Goal: Information Seeking & Learning: Learn about a topic

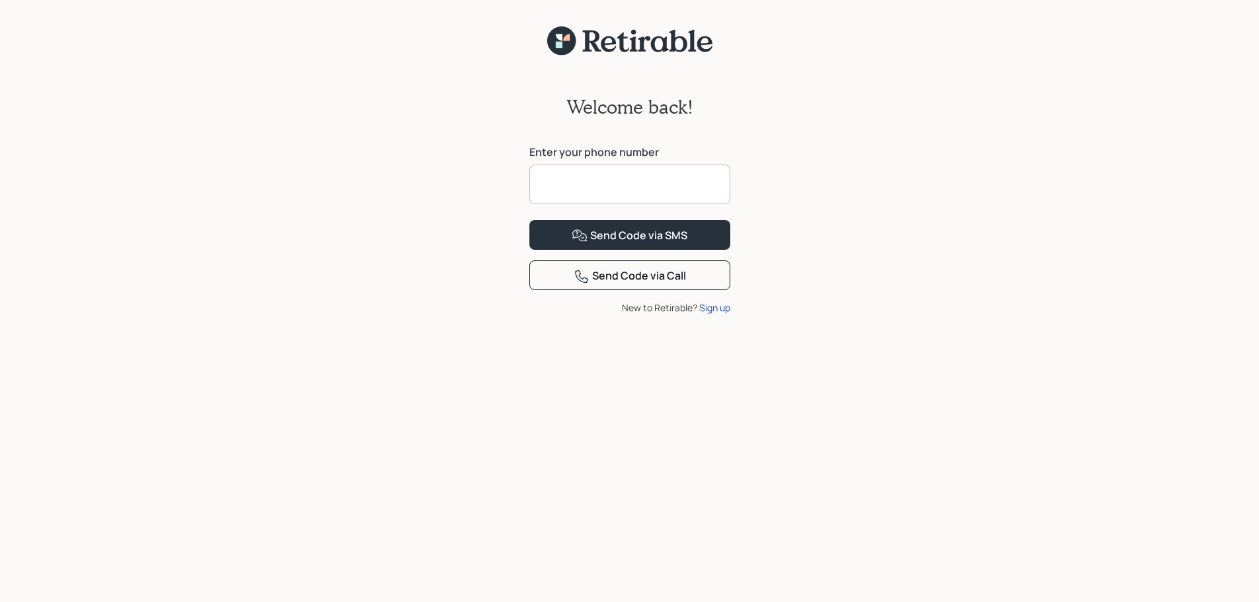
click at [594, 183] on input at bounding box center [629, 185] width 201 height 40
type input "*"
type input "**********"
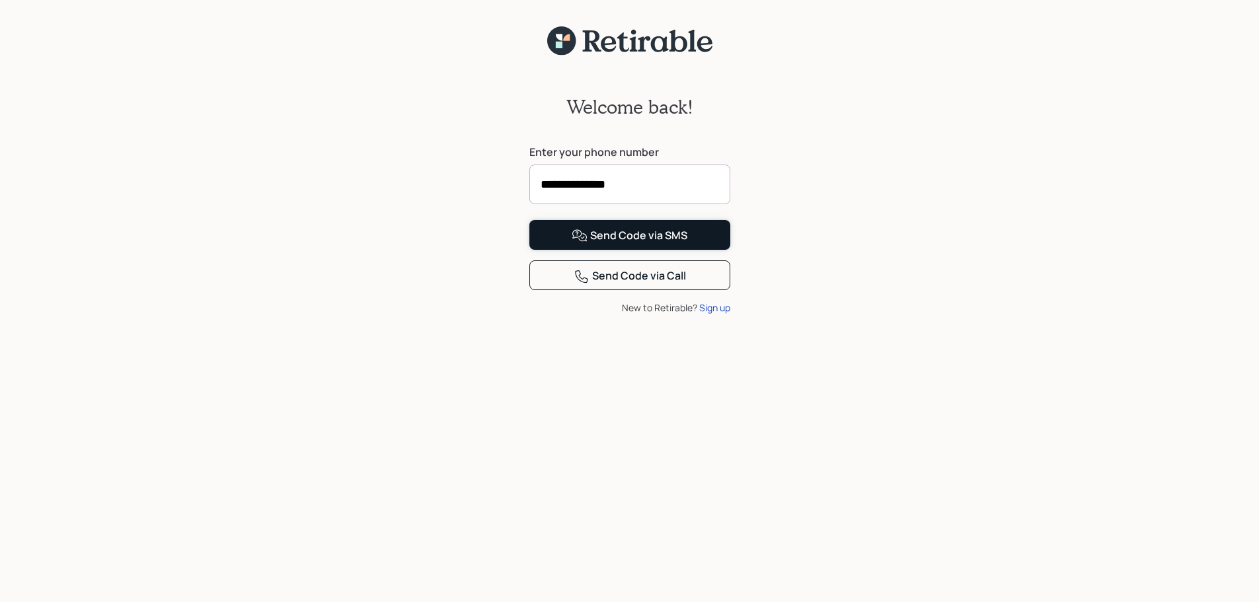
click at [644, 244] on div "Send Code via SMS" at bounding box center [630, 236] width 116 height 16
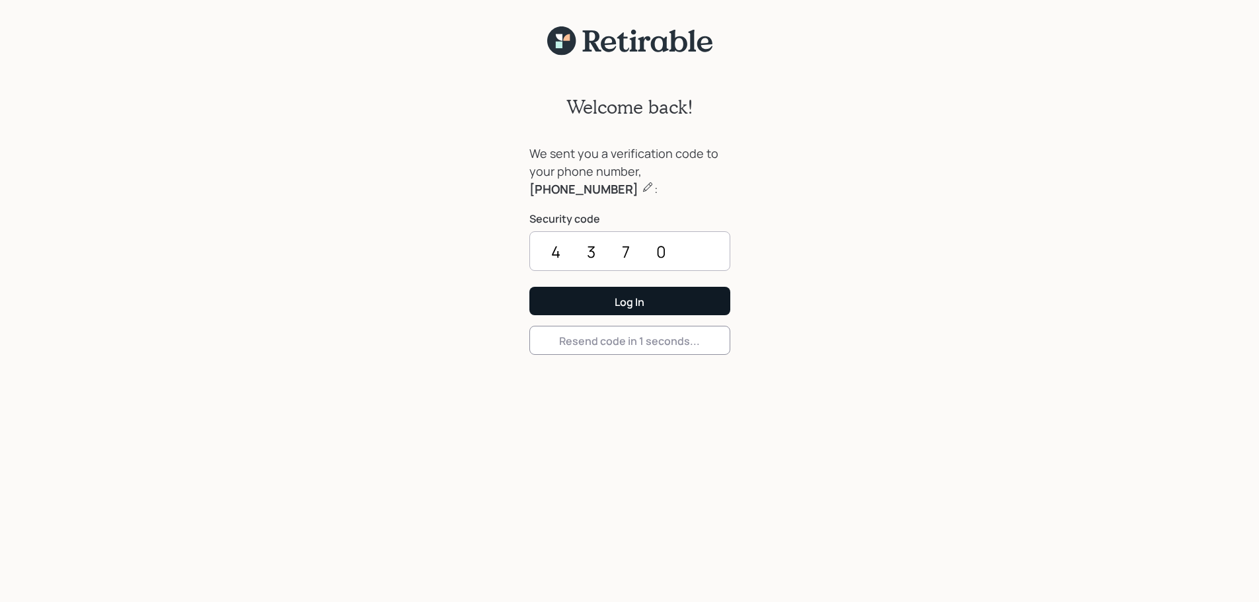
type input "4370"
drag, startPoint x: 578, startPoint y: 301, endPoint x: 570, endPoint y: 301, distance: 8.6
click at [576, 301] on button "Log In" at bounding box center [629, 301] width 201 height 28
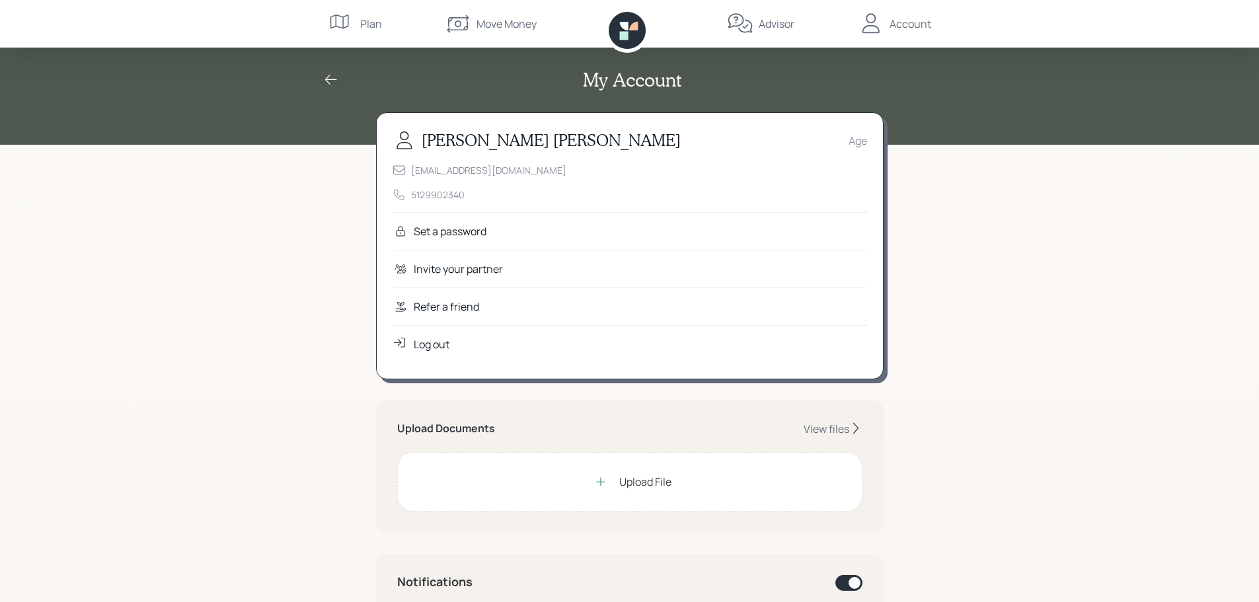
click at [428, 234] on div "Set a password" at bounding box center [450, 231] width 73 height 16
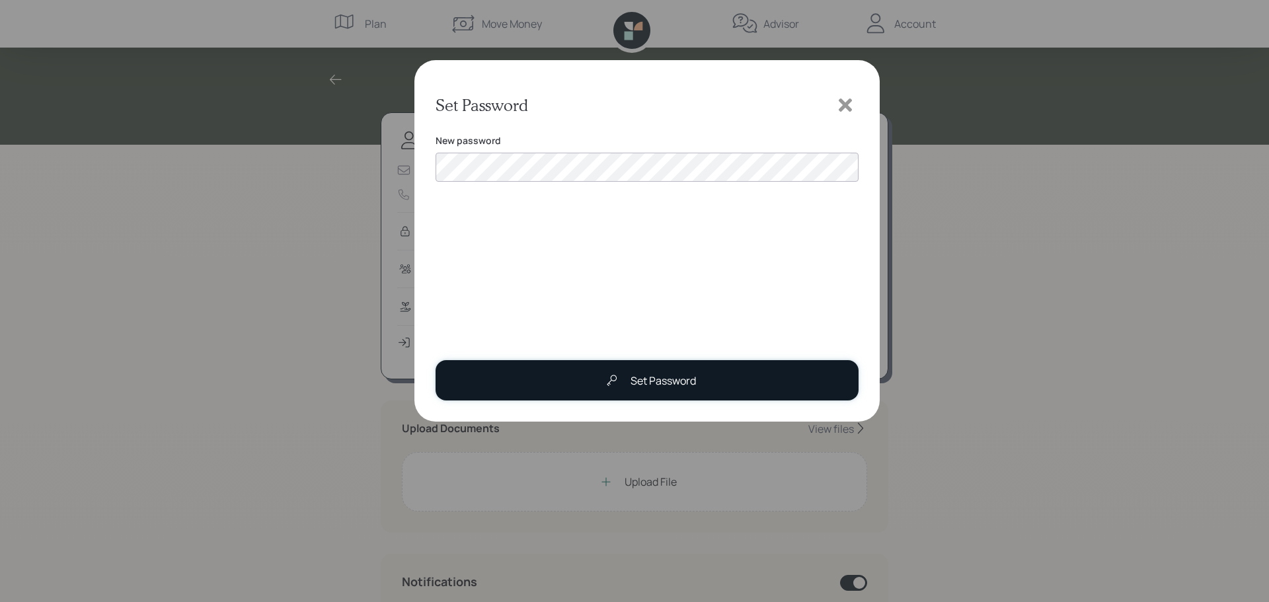
drag, startPoint x: 643, startPoint y: 376, endPoint x: 652, endPoint y: 368, distance: 12.2
click at [644, 375] on div "Set Password" at bounding box center [663, 381] width 65 height 16
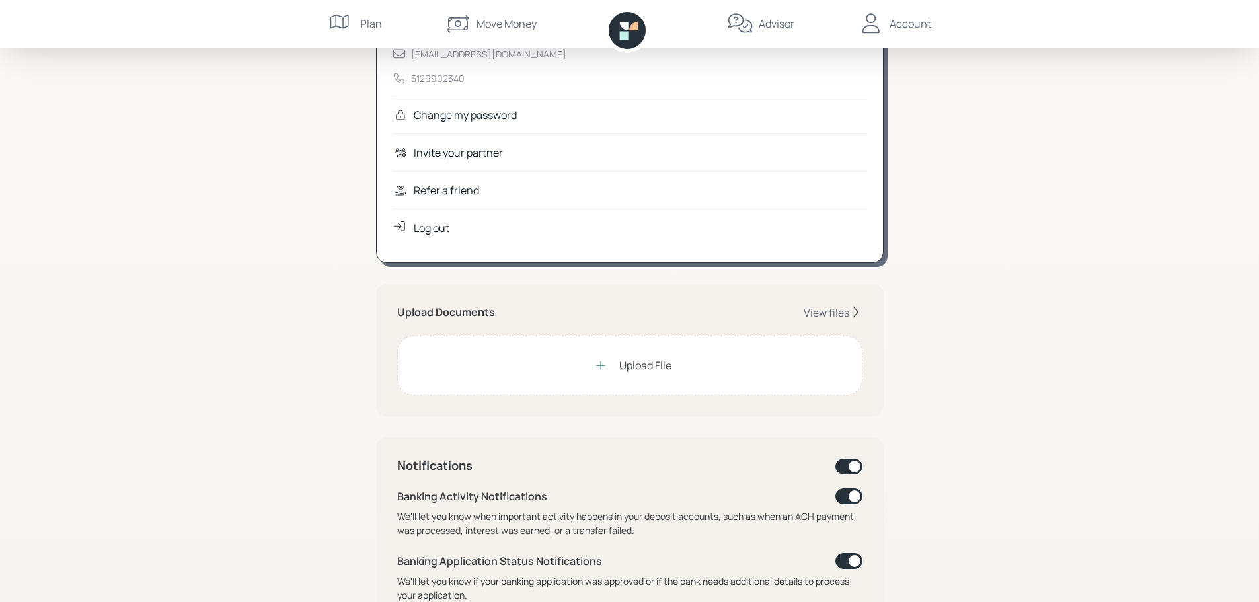
scroll to position [132, 0]
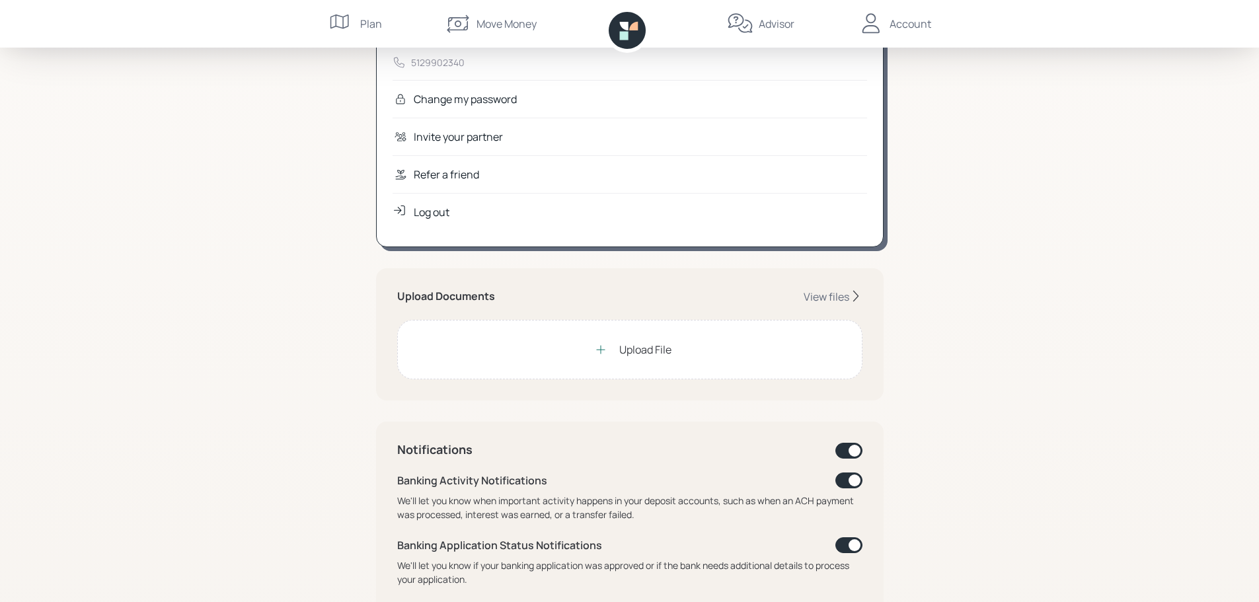
click at [633, 350] on div "Upload File" at bounding box center [645, 350] width 52 height 16
click at [656, 346] on div "Upload File" at bounding box center [645, 350] width 52 height 16
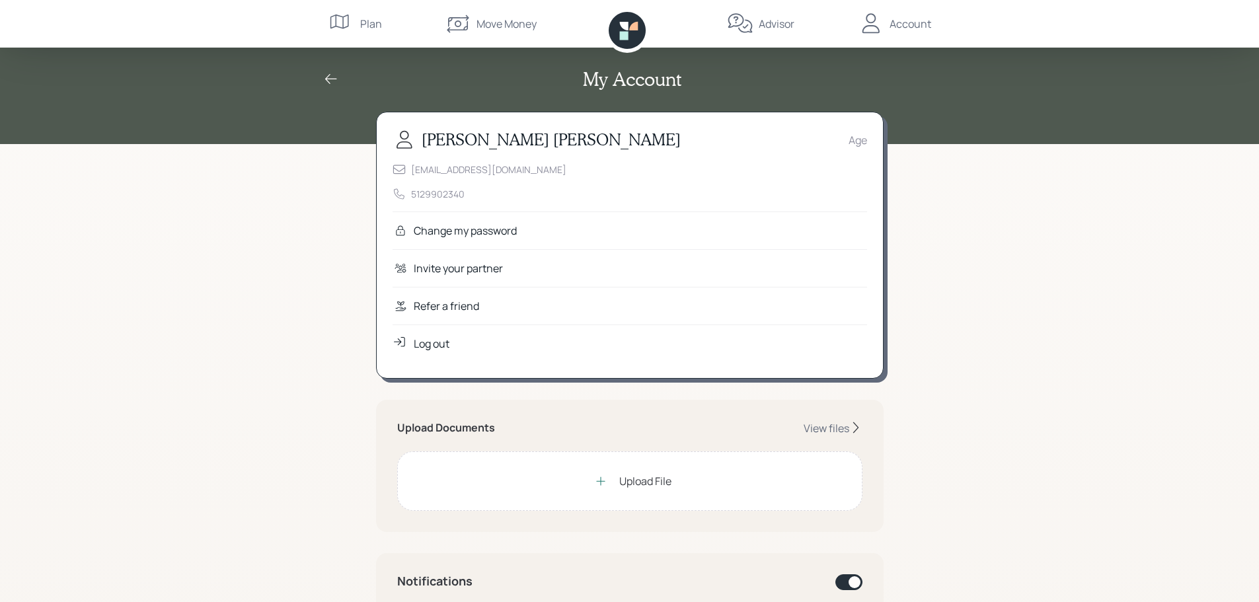
scroll to position [0, 0]
click at [830, 424] on div "View files" at bounding box center [827, 429] width 46 height 15
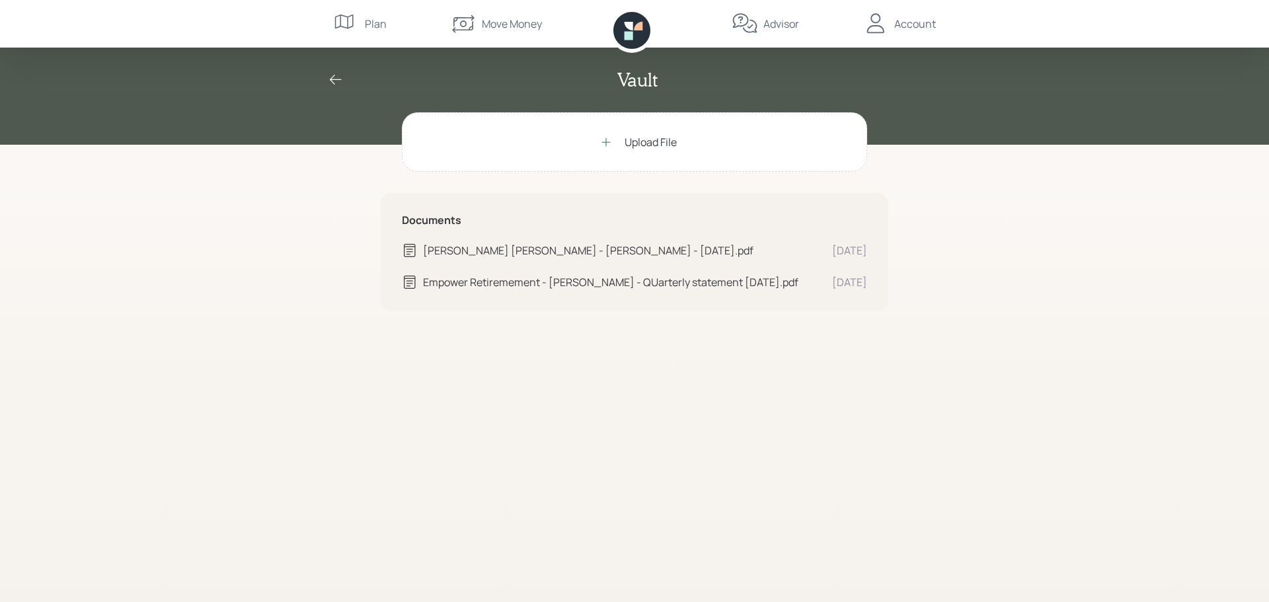
click at [771, 27] on div "Advisor" at bounding box center [781, 24] width 36 height 16
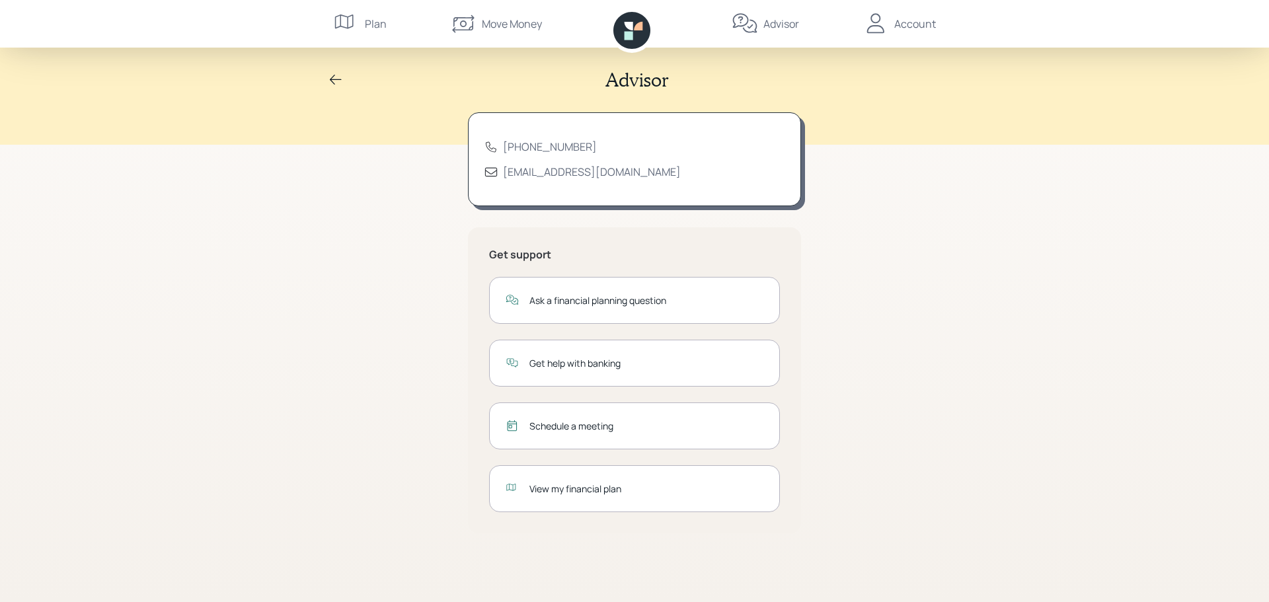
click at [542, 483] on div "View my financial plan" at bounding box center [646, 489] width 234 height 14
click at [600, 490] on div "View my financial plan" at bounding box center [646, 489] width 234 height 14
drag, startPoint x: 376, startPoint y: 23, endPoint x: 377, endPoint y: 17, distance: 6.7
click at [377, 17] on div "Plan" at bounding box center [376, 24] width 22 height 16
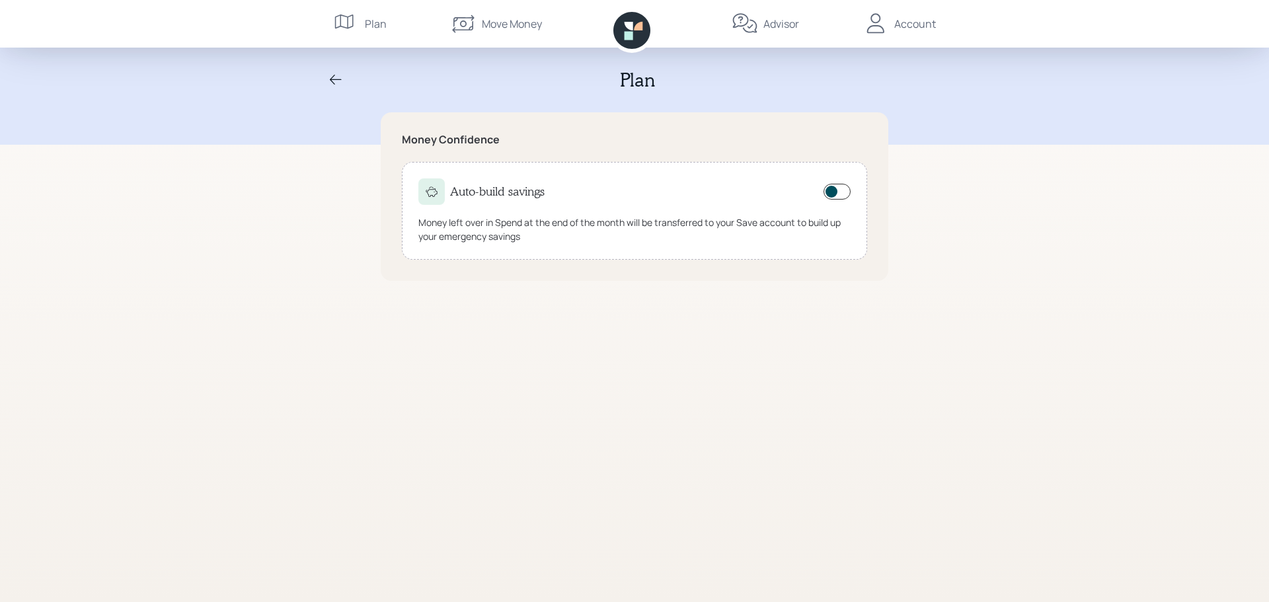
click at [514, 21] on div "Move Money" at bounding box center [512, 24] width 60 height 16
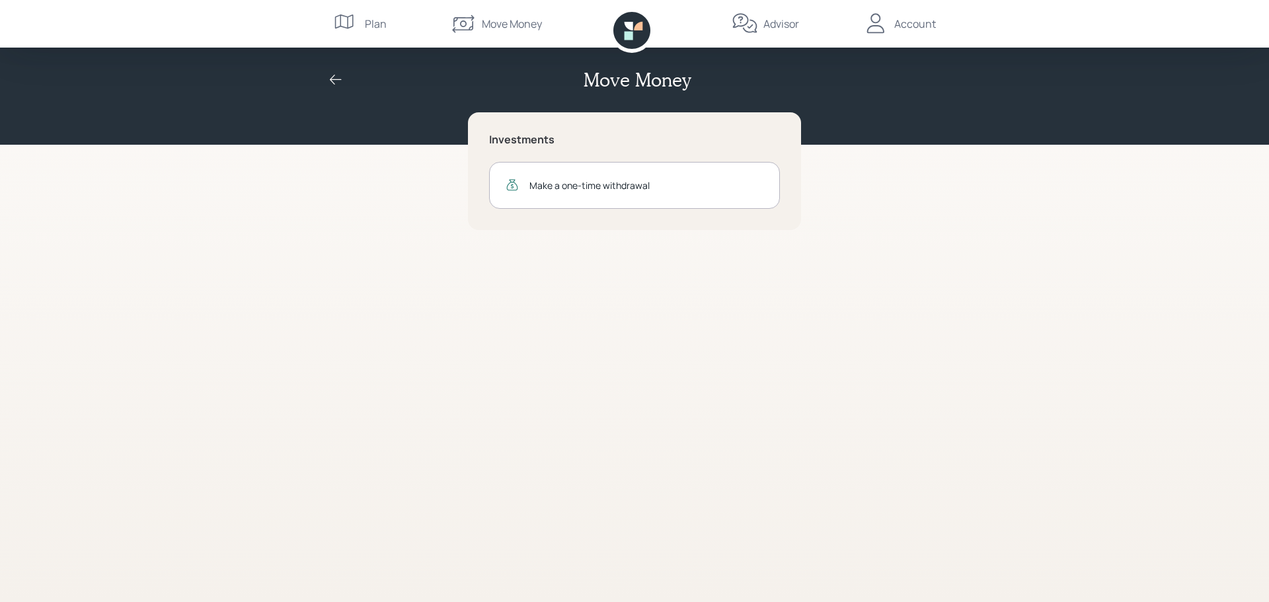
click at [632, 36] on icon at bounding box center [629, 35] width 9 height 9
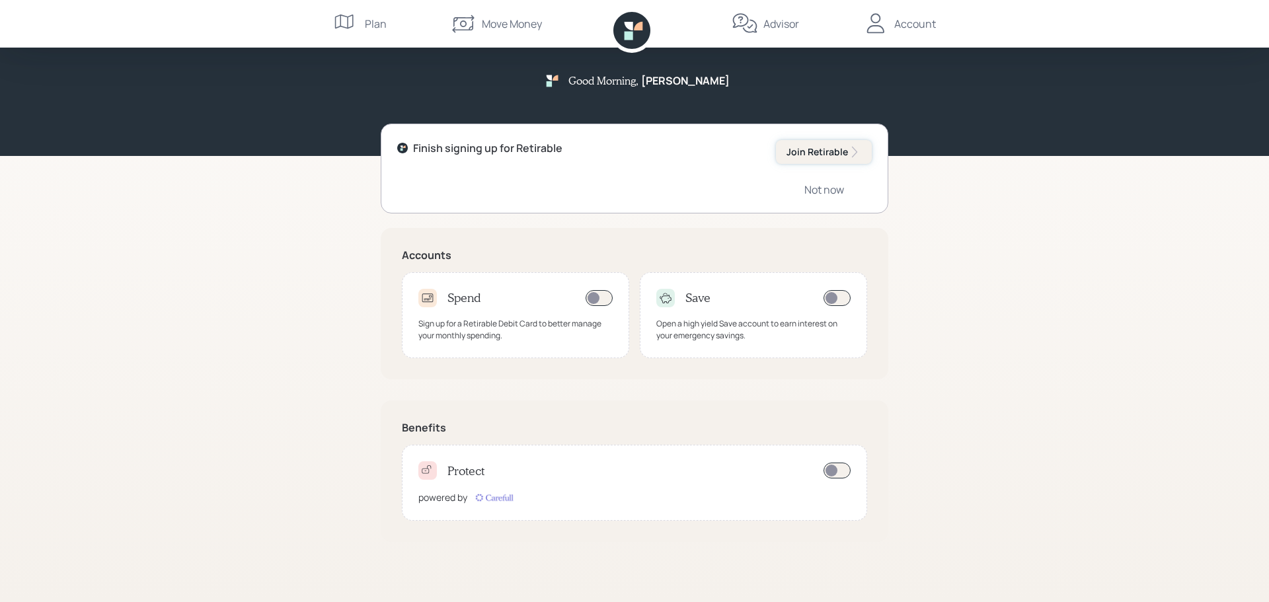
click at [812, 150] on div "Join Retirable" at bounding box center [824, 151] width 75 height 13
click at [929, 24] on div "Account" at bounding box center [915, 24] width 42 height 16
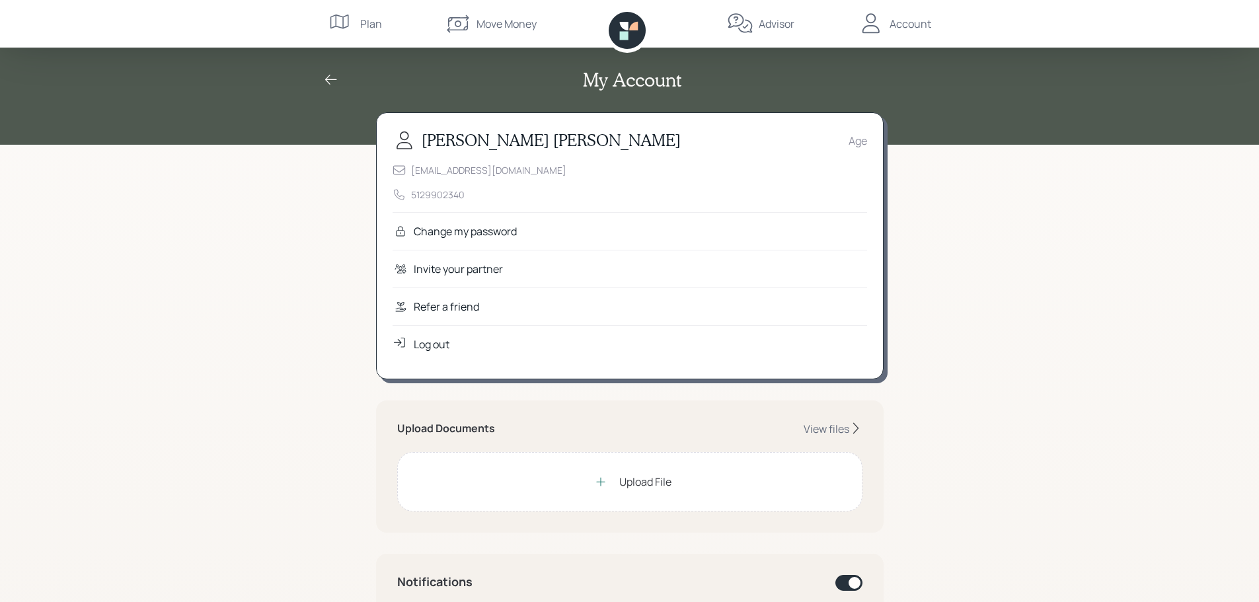
click at [358, 23] on div "Plan" at bounding box center [356, 24] width 54 height 48
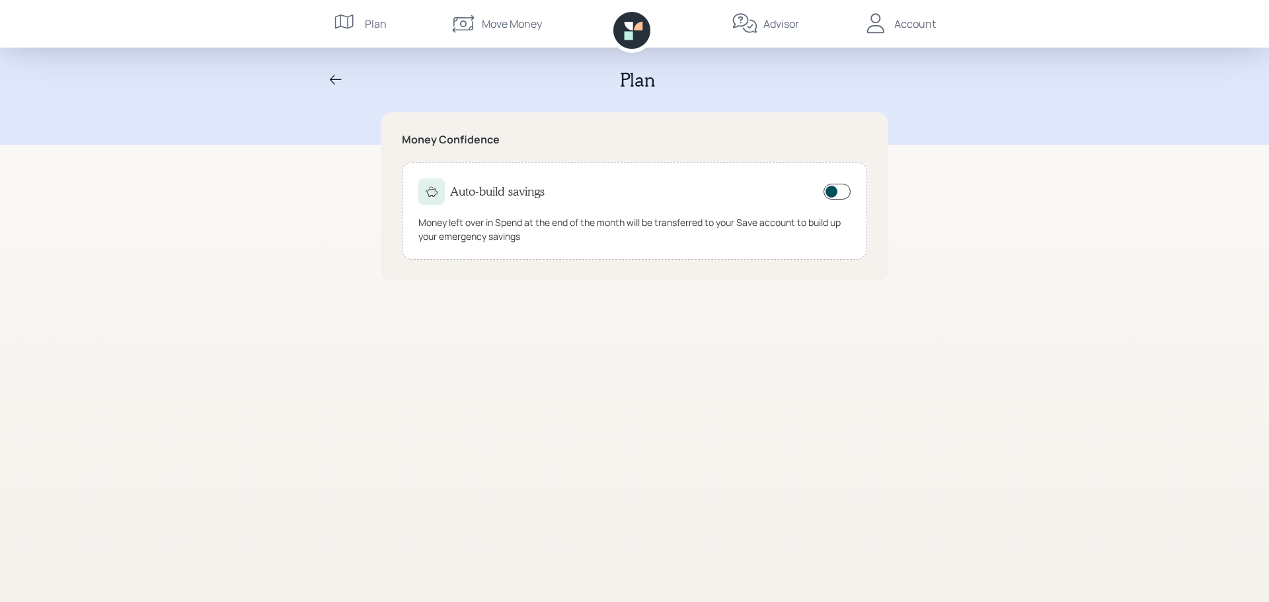
click at [332, 78] on icon at bounding box center [336, 80] width 16 height 16
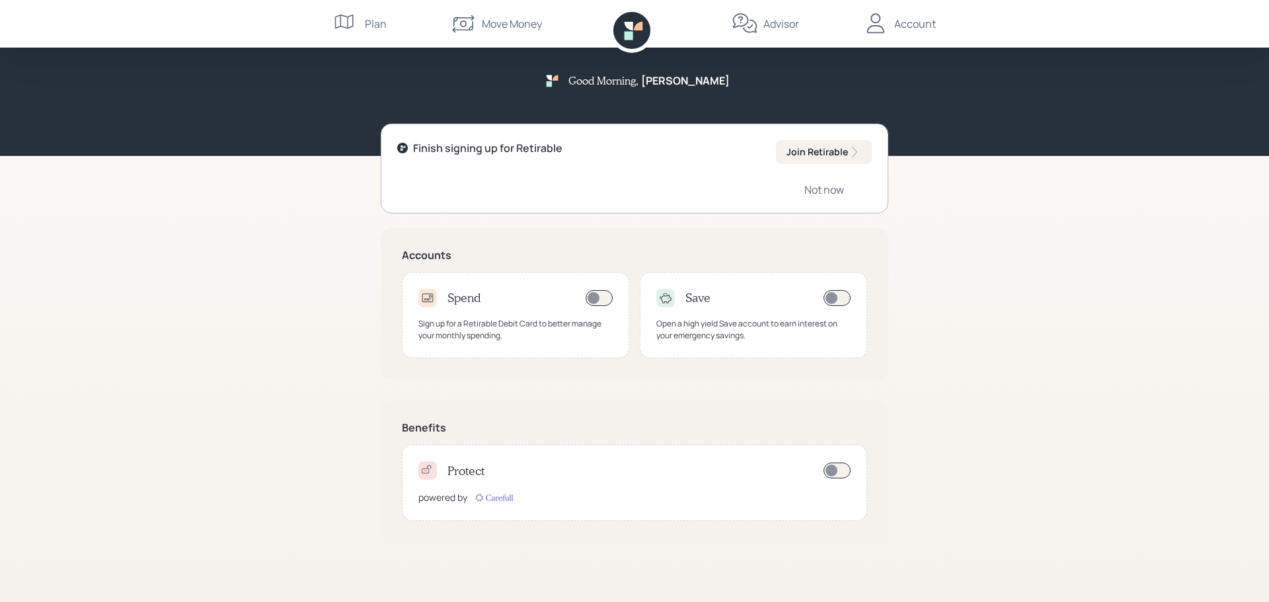
click at [628, 31] on icon at bounding box center [631, 30] width 37 height 37
click at [815, 191] on div "Not now" at bounding box center [824, 189] width 40 height 15
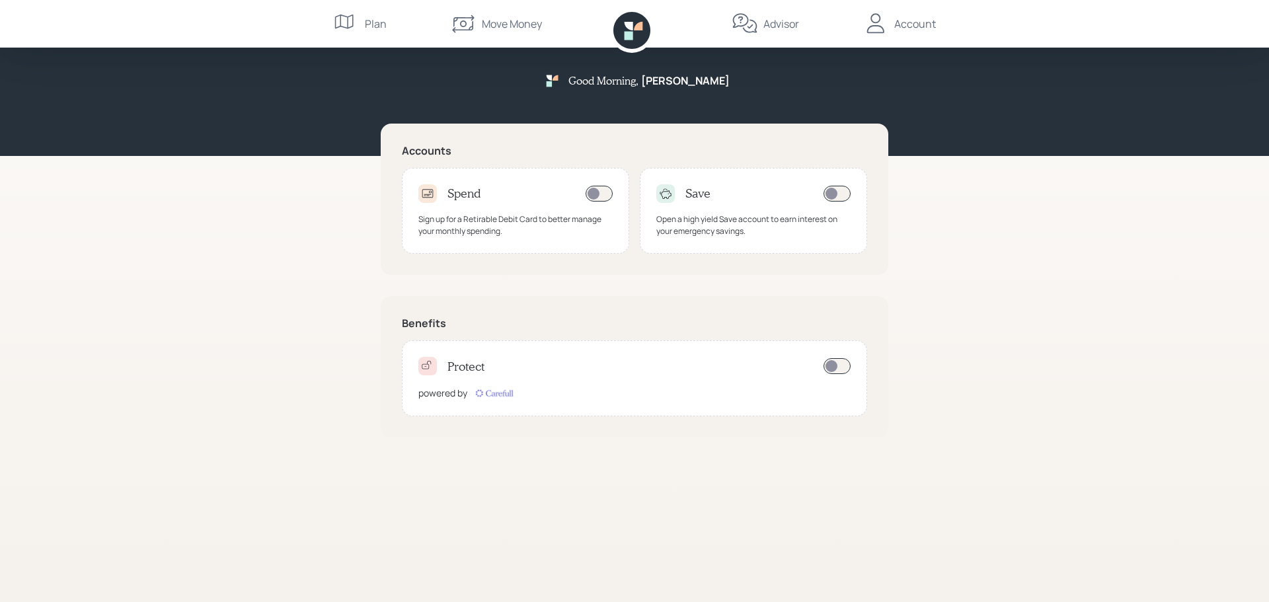
click at [771, 21] on div "Advisor" at bounding box center [781, 24] width 36 height 16
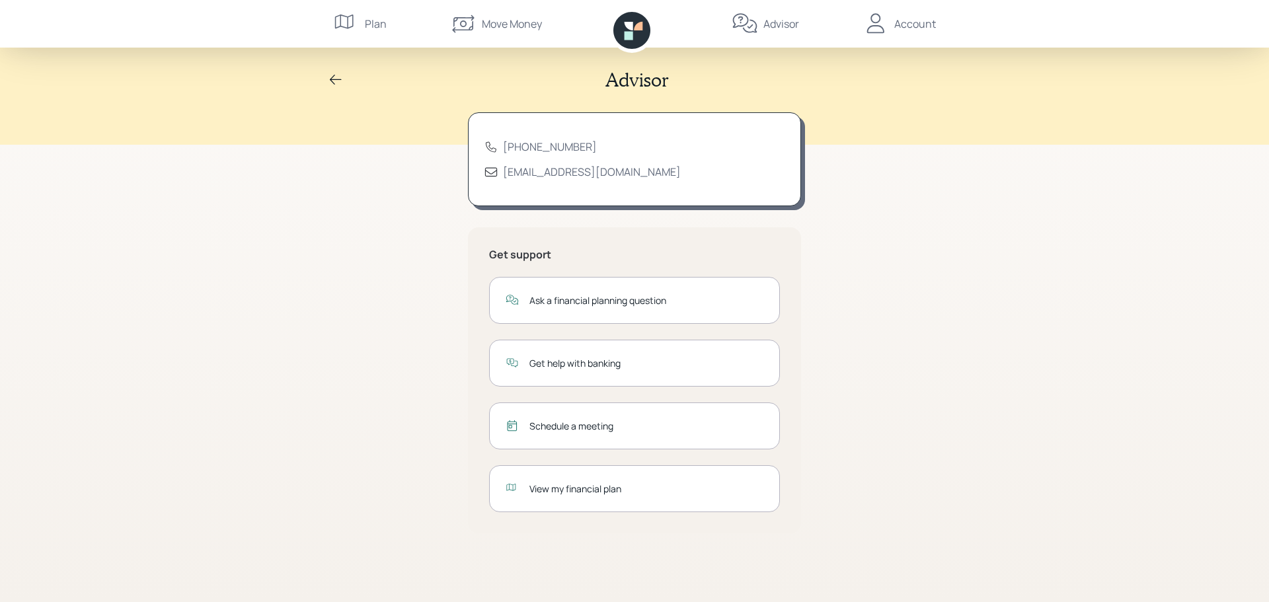
click at [603, 489] on div "View my financial plan" at bounding box center [646, 489] width 234 height 14
